Goal: Information Seeking & Learning: Find specific fact

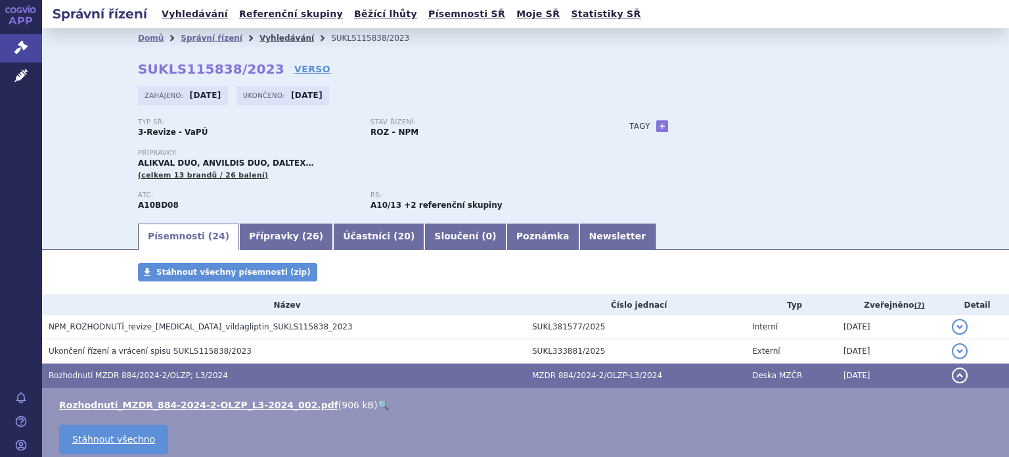
click at [267, 39] on link "Vyhledávání" at bounding box center [286, 37] width 55 height 9
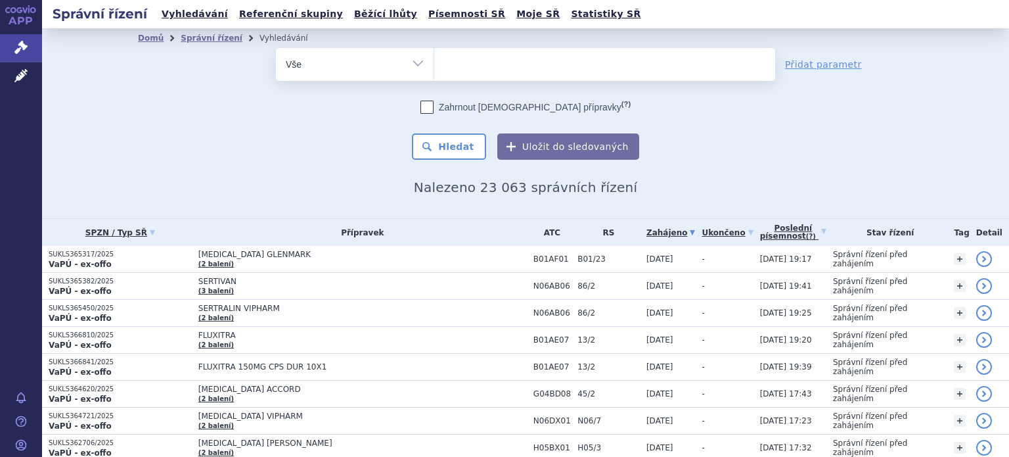
click at [482, 65] on ul at bounding box center [604, 62] width 341 height 28
click at [434, 65] on select at bounding box center [434, 63] width 1 height 33
click at [482, 65] on ul at bounding box center [604, 62] width 341 height 28
click at [434, 65] on select at bounding box center [434, 63] width 1 height 33
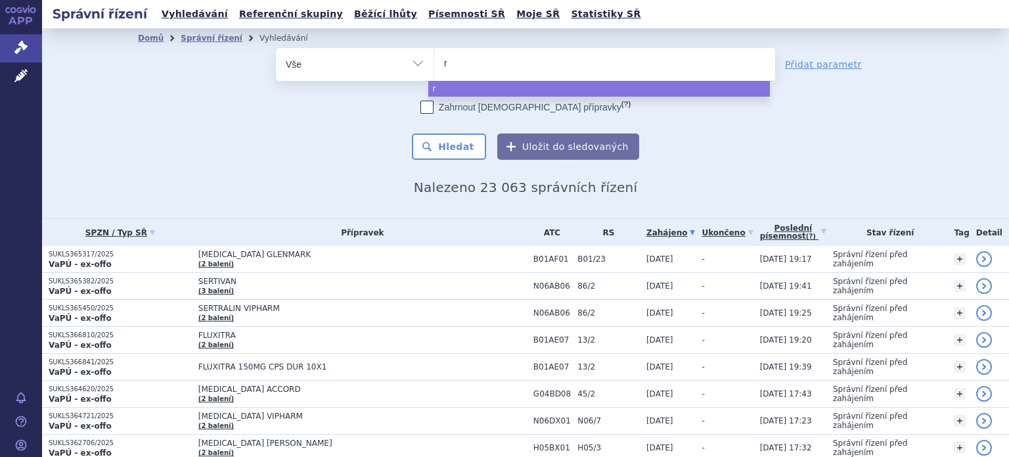
type input "ru"
type input "ruza"
type input "ruzaq"
type input "ruzaqla"
select select "ruzaqla"
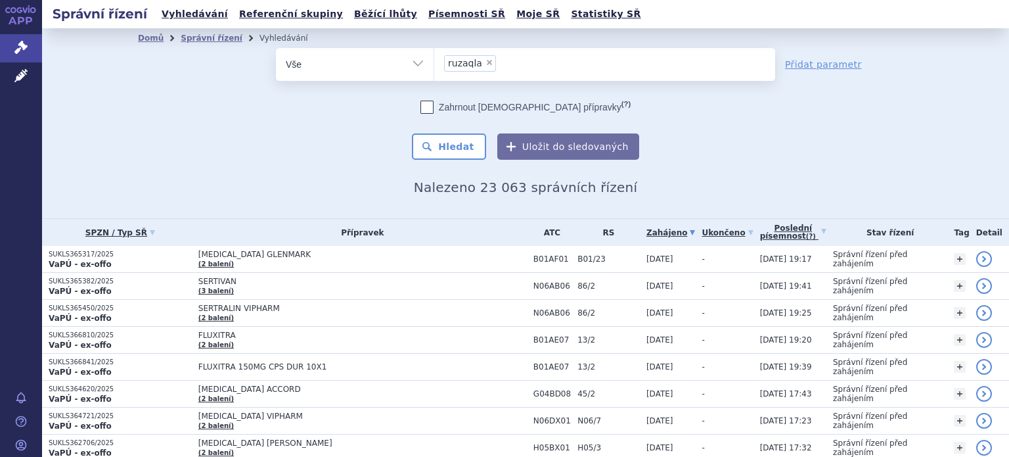
click at [485, 60] on span "×" at bounding box center [489, 62] width 8 height 8
click at [434, 60] on select "ruzaqla" at bounding box center [434, 63] width 1 height 33
select select
type input "fr"
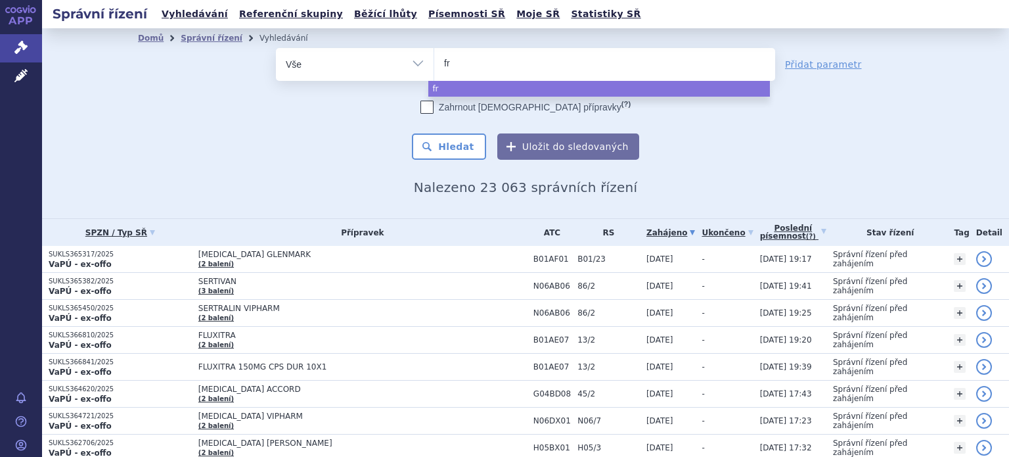
type input "fru"
type input "fruza"
type input "fruzaq"
type input "fruzaqla"
select select "fruzaqla"
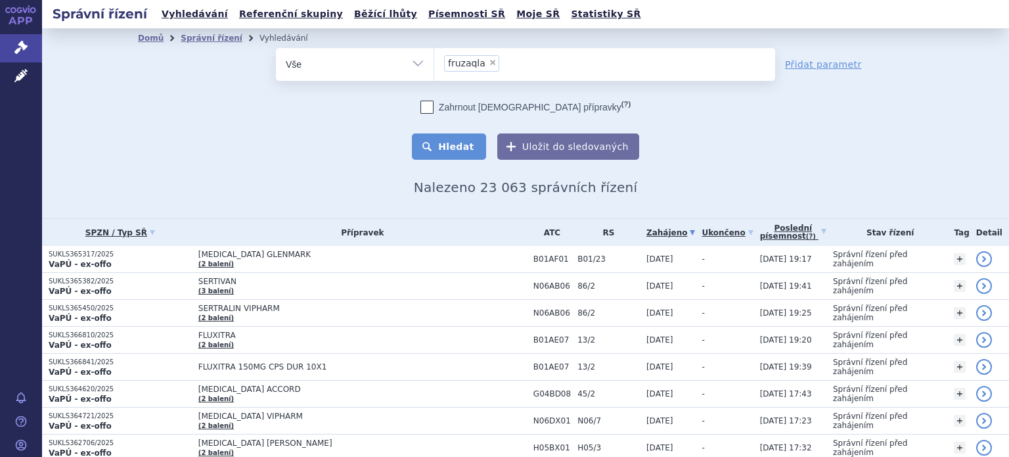
click at [472, 146] on button "Hledat" at bounding box center [449, 146] width 74 height 26
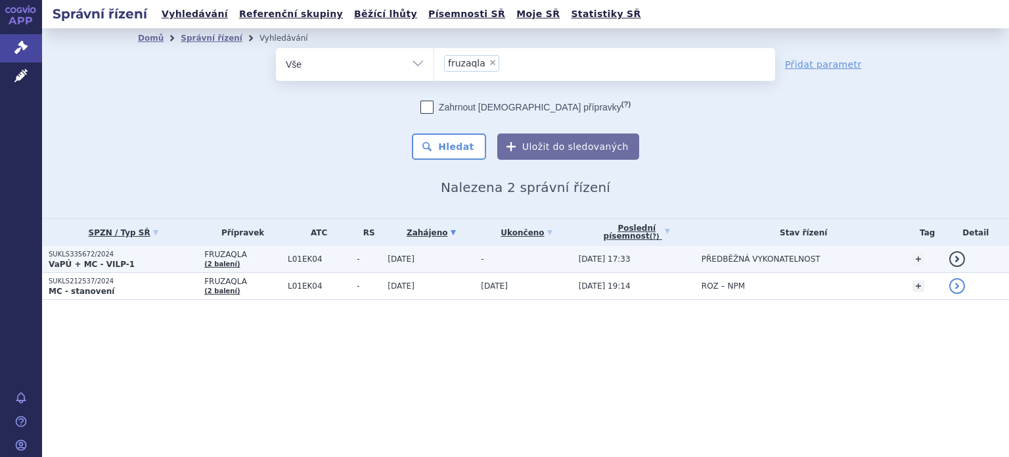
click at [281, 258] on td "L01EK04" at bounding box center [315, 259] width 69 height 27
